Goal: Task Accomplishment & Management: Complete application form

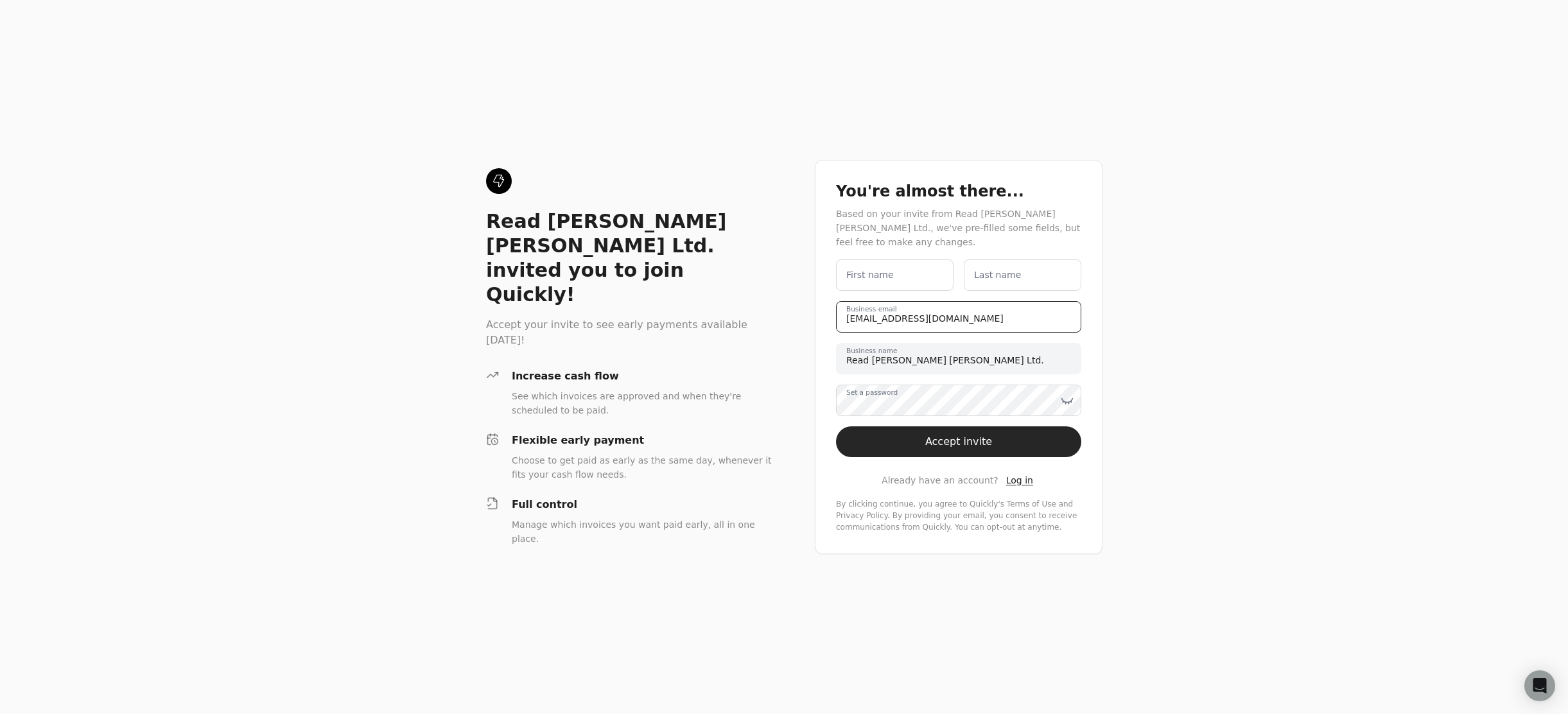
click at [852, 323] on email "[EMAIL_ADDRESS][DOMAIN_NAME]" at bounding box center [959, 317] width 245 height 32
type email "[EMAIL_ADDRESS][DOMAIN_NAME]"
click at [620, 218] on div "Read [PERSON_NAME] [PERSON_NAME] Ltd. invited you to join Quickly! Accept your …" at bounding box center [630, 258] width 288 height 179
click at [912, 278] on name "First name" at bounding box center [894, 275] width 117 height 32
type name "RJC AR"
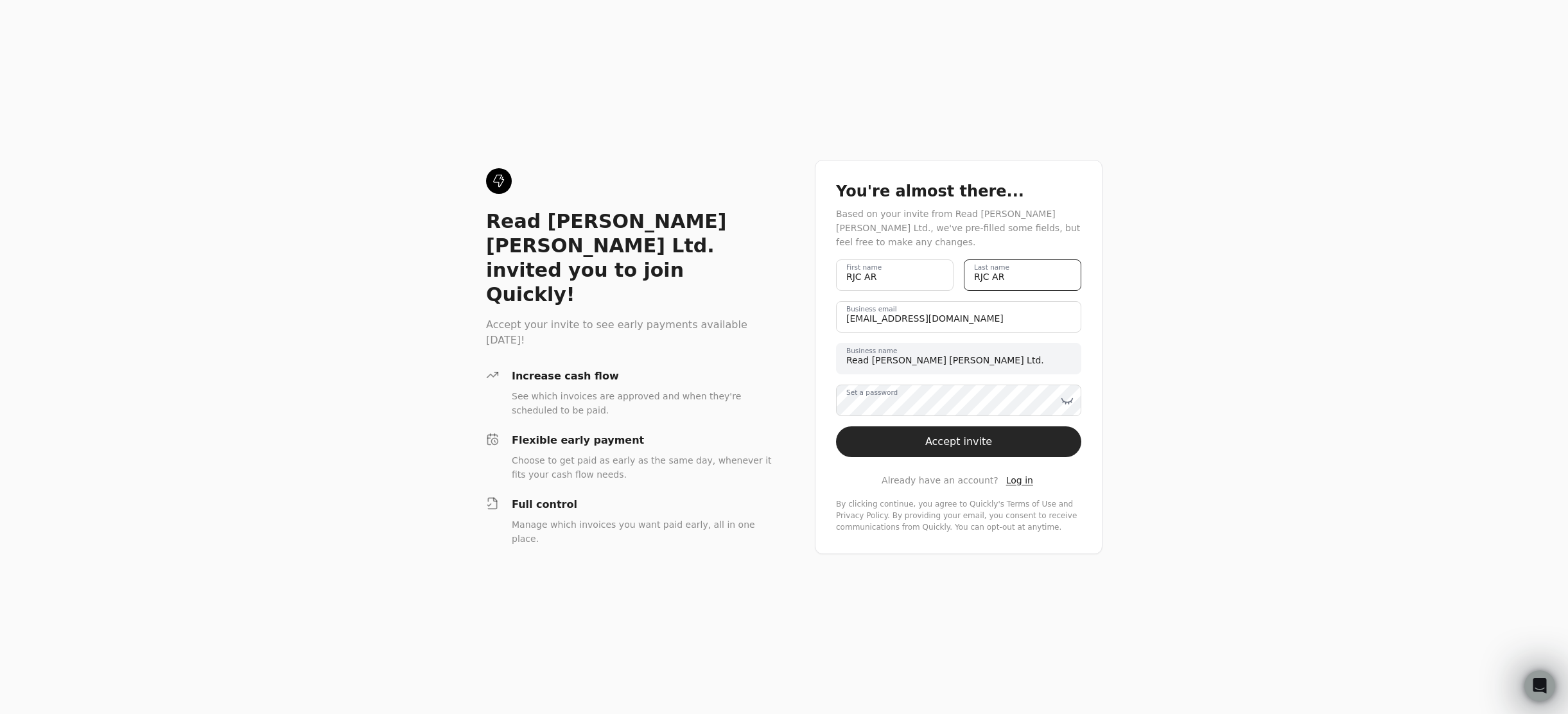
type name "RJC AR"
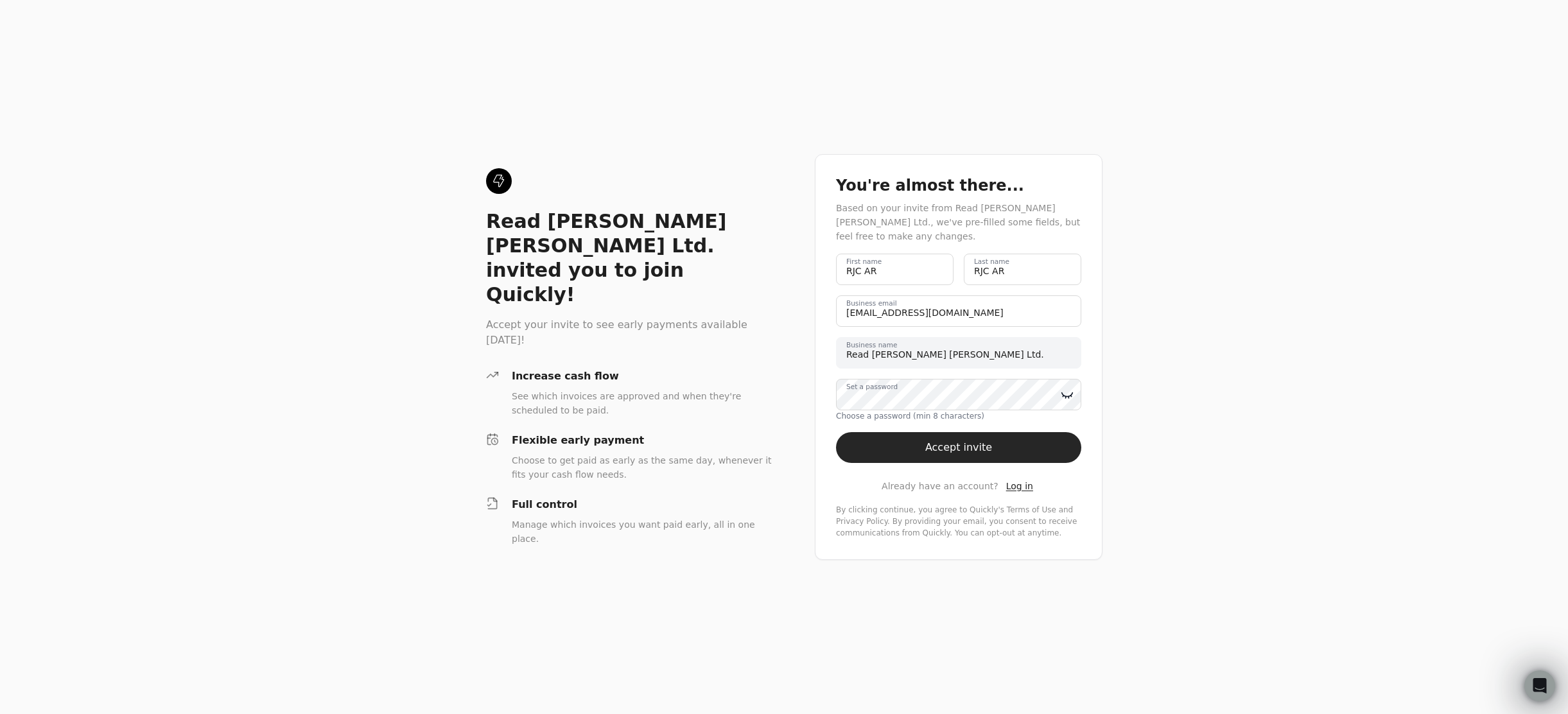
click at [1069, 394] on icon at bounding box center [1067, 394] width 13 height 13
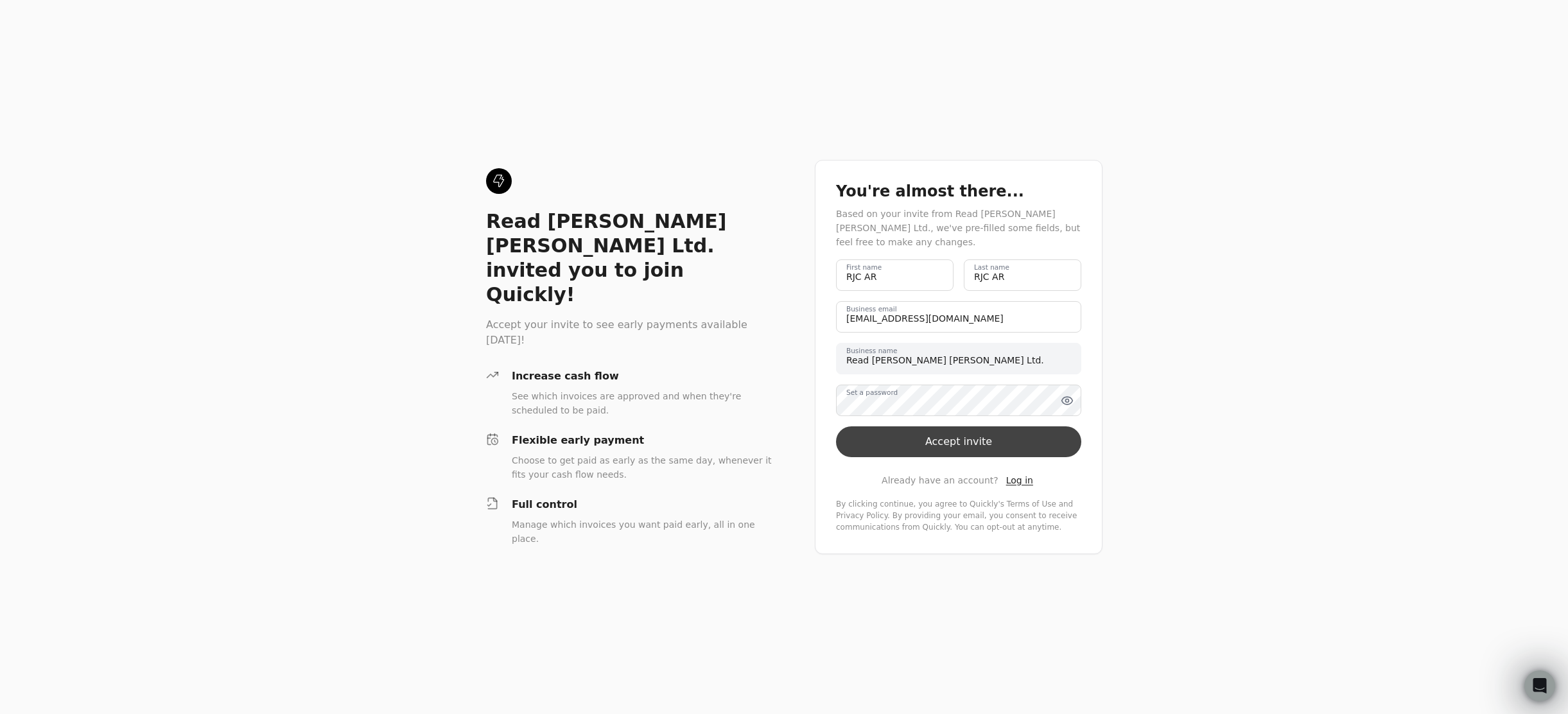
click at [988, 448] on button "Accept invite" at bounding box center [959, 442] width 245 height 31
click at [351, 101] on div "Read [PERSON_NAME] [PERSON_NAME] Ltd. invited you to join Quickly! Accept your …" at bounding box center [784, 357] width 1568 height 714
click at [1016, 442] on button "Accept invite" at bounding box center [959, 442] width 245 height 31
